Goal: Information Seeking & Learning: Learn about a topic

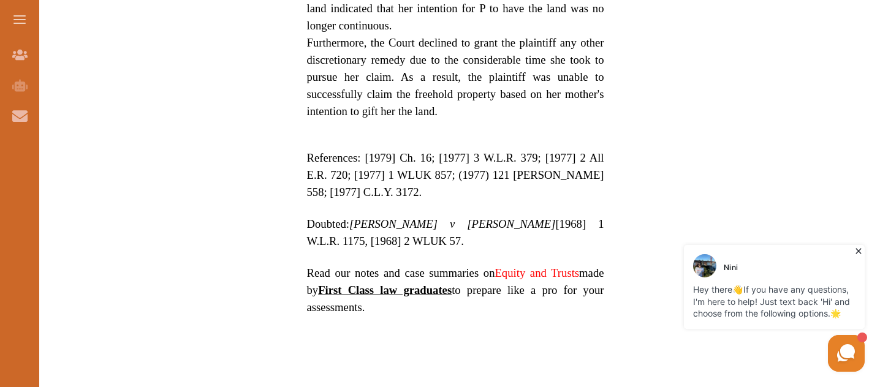
scroll to position [916, 0]
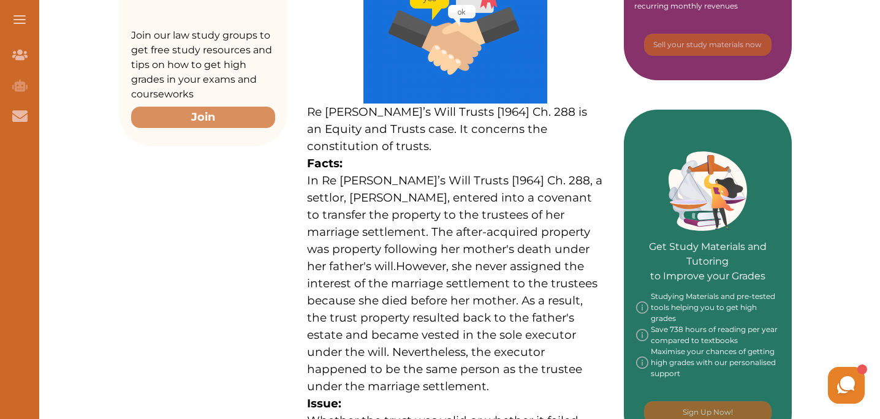
scroll to position [407, 0]
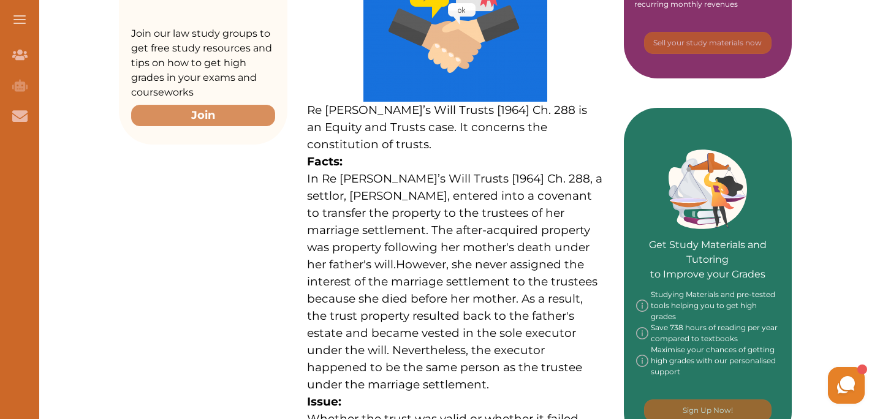
click at [345, 172] on span "In Re [PERSON_NAME]’s Will Trusts [1964] Ch. 288, a settlor, [PERSON_NAME], ent…" at bounding box center [454, 222] width 295 height 100
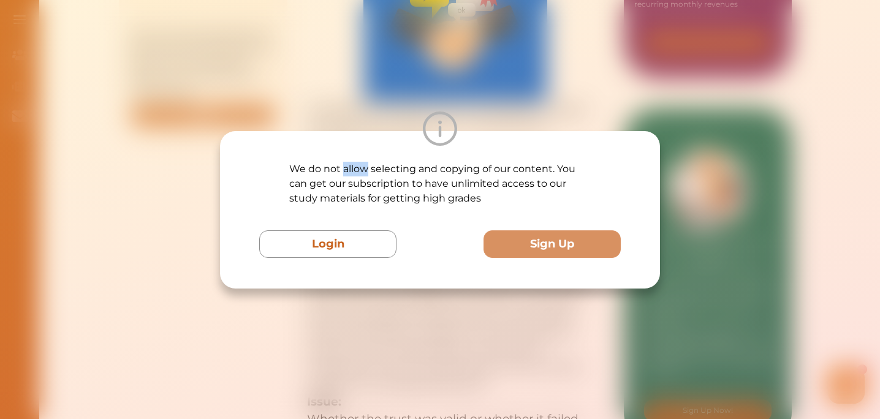
click at [345, 170] on p "We do not allow selecting and copying of our content. You can get our subscript…" at bounding box center [439, 184] width 301 height 44
click at [387, 322] on div "We do not allow selecting and copying of our content. You can get our subscript…" at bounding box center [440, 209] width 880 height 419
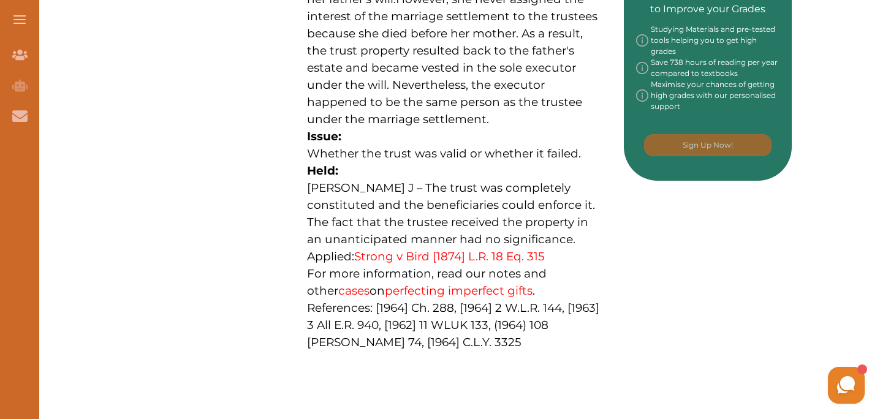
scroll to position [675, 0]
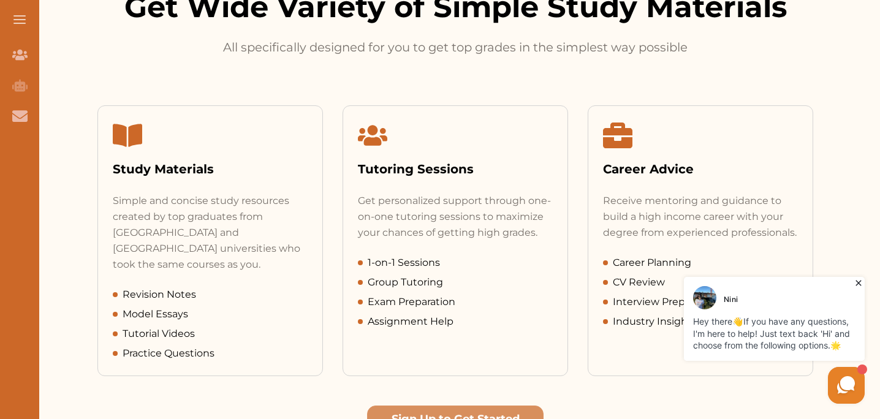
scroll to position [542, 0]
